Goal: Go to known website: Access a specific website the user already knows

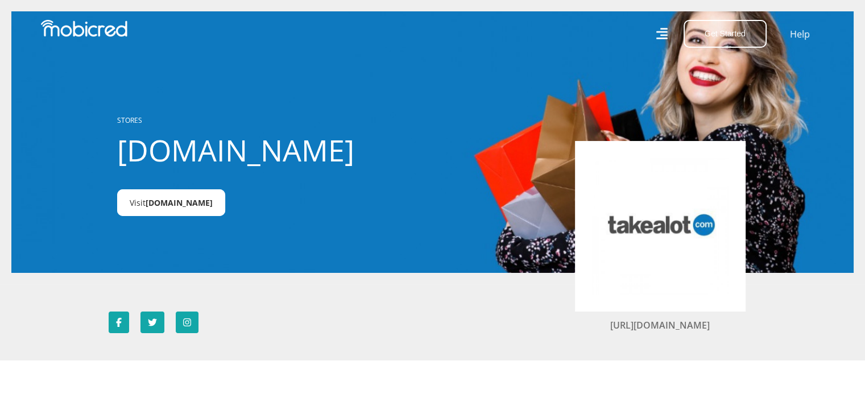
click at [193, 212] on link "Visit Takealot.credit" at bounding box center [171, 202] width 108 height 27
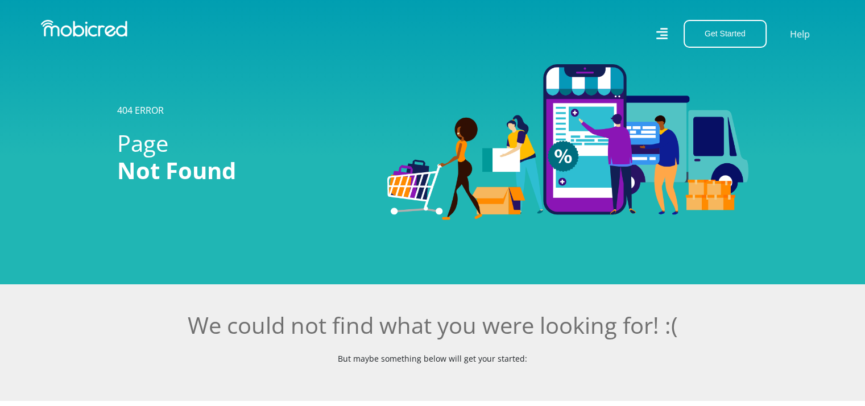
click at [667, 37] on icon at bounding box center [661, 34] width 11 height 16
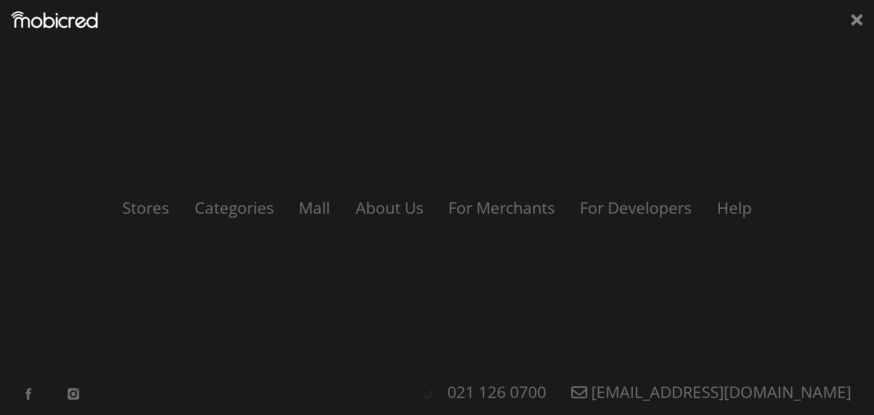
click at [859, 26] on icon at bounding box center [856, 19] width 11 height 17
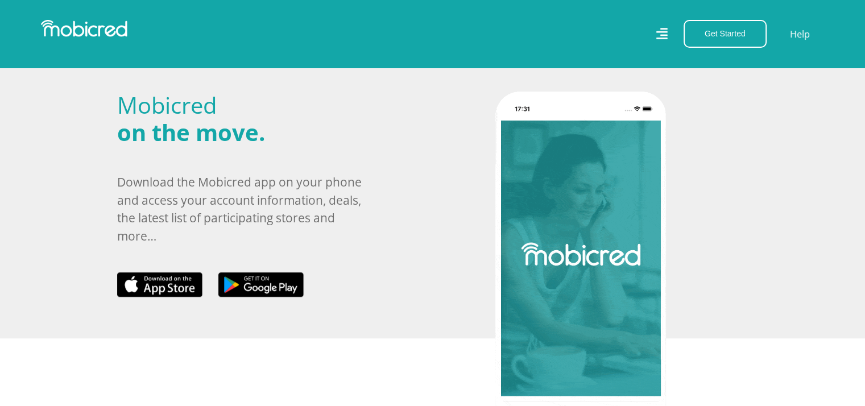
scroll to position [512, 0]
